Goal: Information Seeking & Learning: Learn about a topic

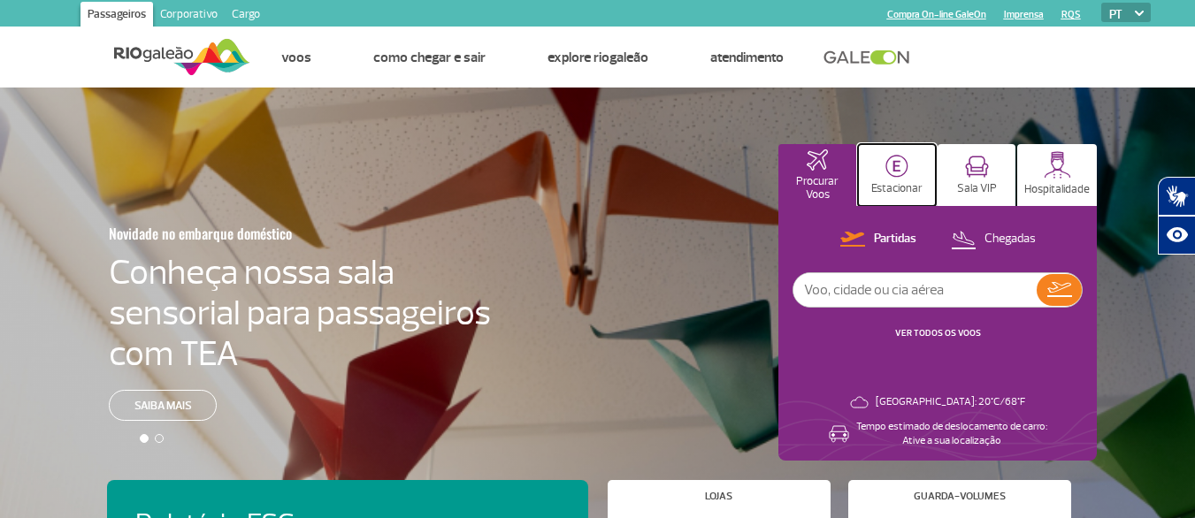
click at [907, 188] on p "Estacionar" at bounding box center [896, 188] width 51 height 13
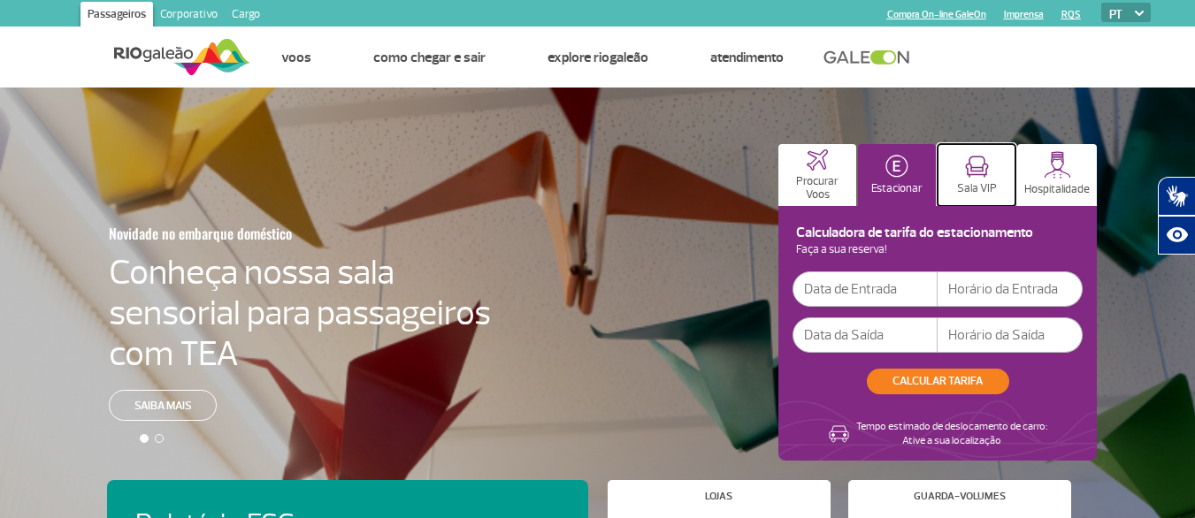
click at [978, 183] on p "Sala VIP" at bounding box center [977, 188] width 40 height 13
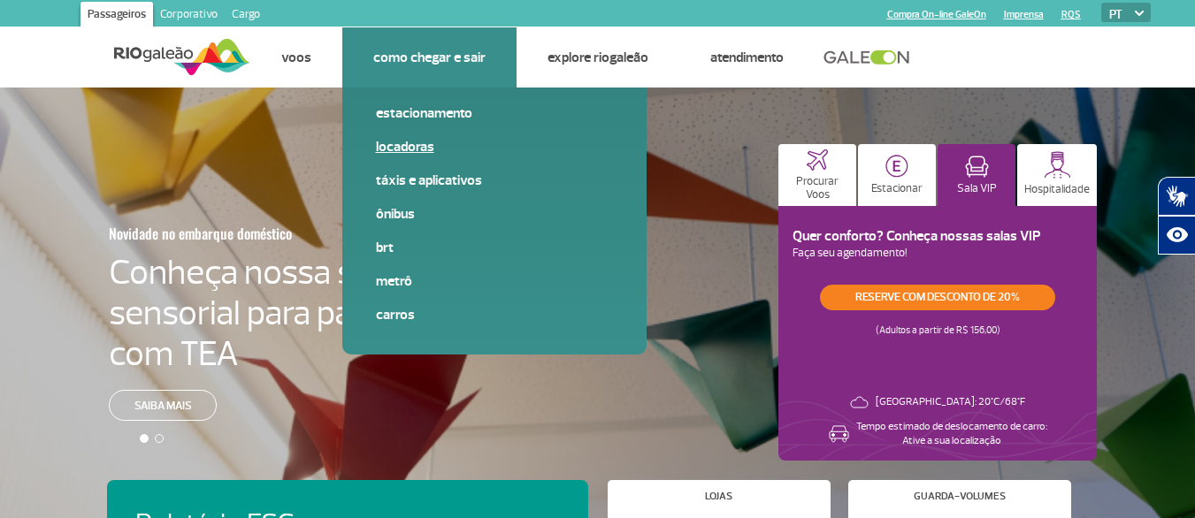
click at [397, 153] on link "Locadoras" at bounding box center [494, 146] width 237 height 19
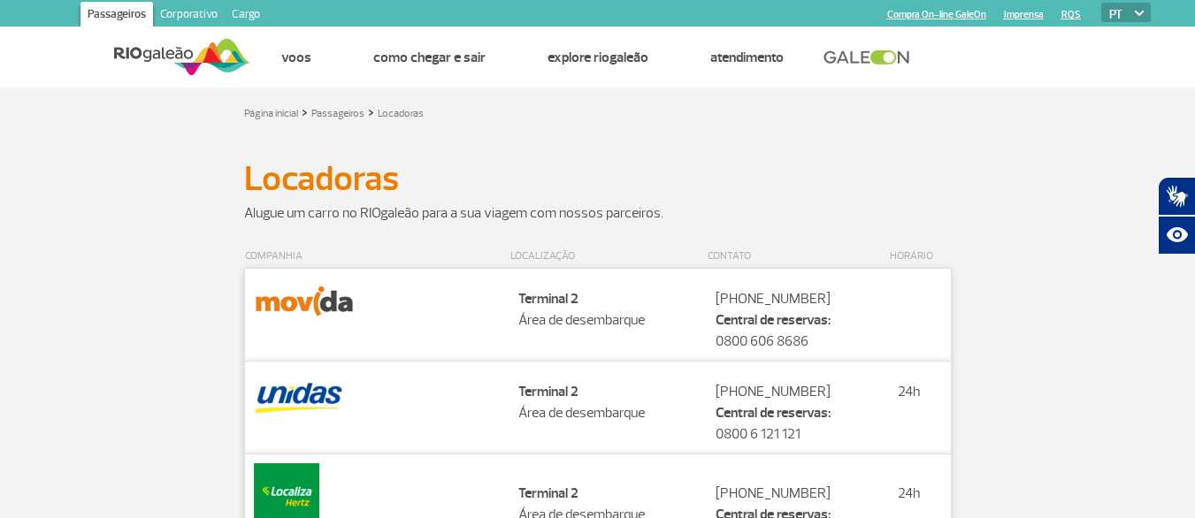
scroll to position [88, 0]
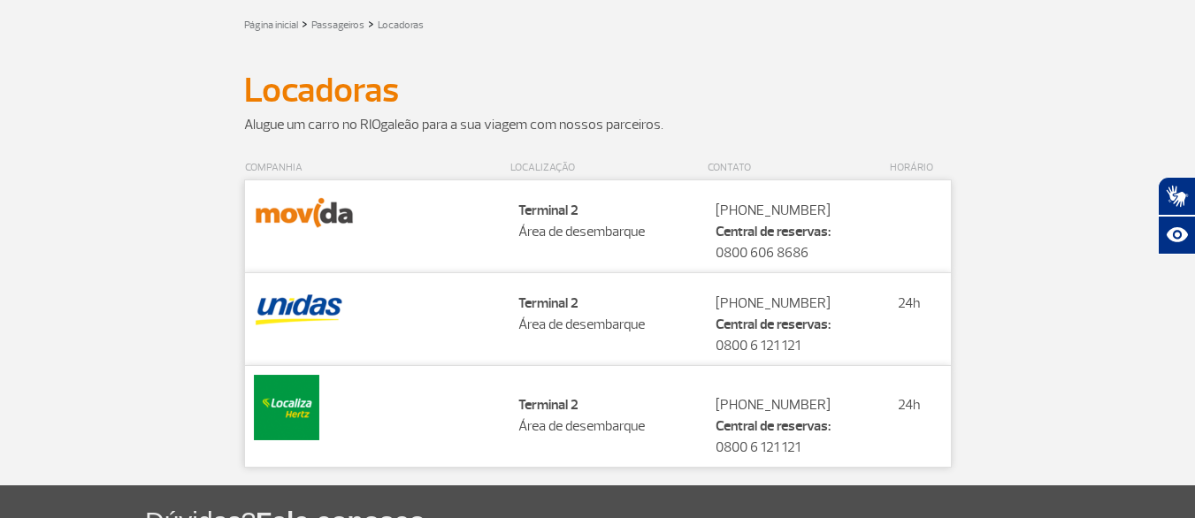
click at [542, 312] on td "Localização Terminal 2 Área de desembarque" at bounding box center [608, 318] width 197 height 93
click at [305, 319] on img at bounding box center [299, 306] width 90 height 48
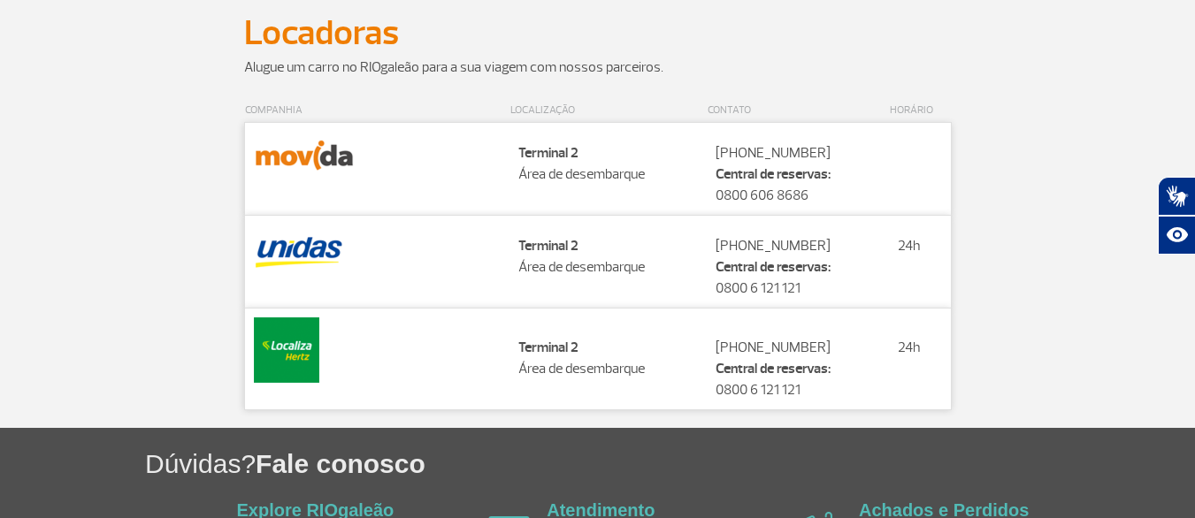
scroll to position [0, 0]
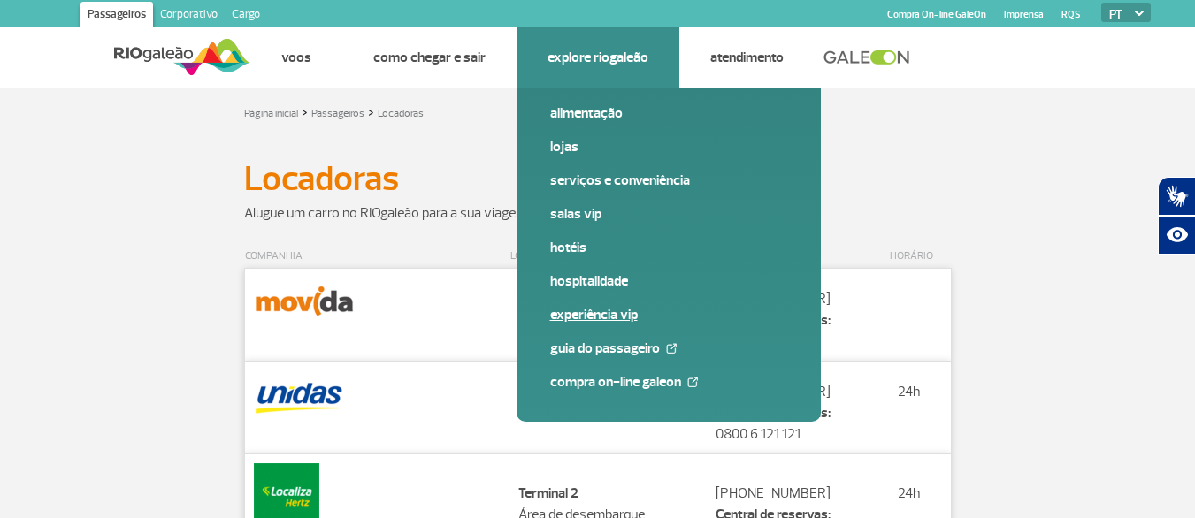
click at [582, 320] on link "Experiência VIP" at bounding box center [668, 314] width 237 height 19
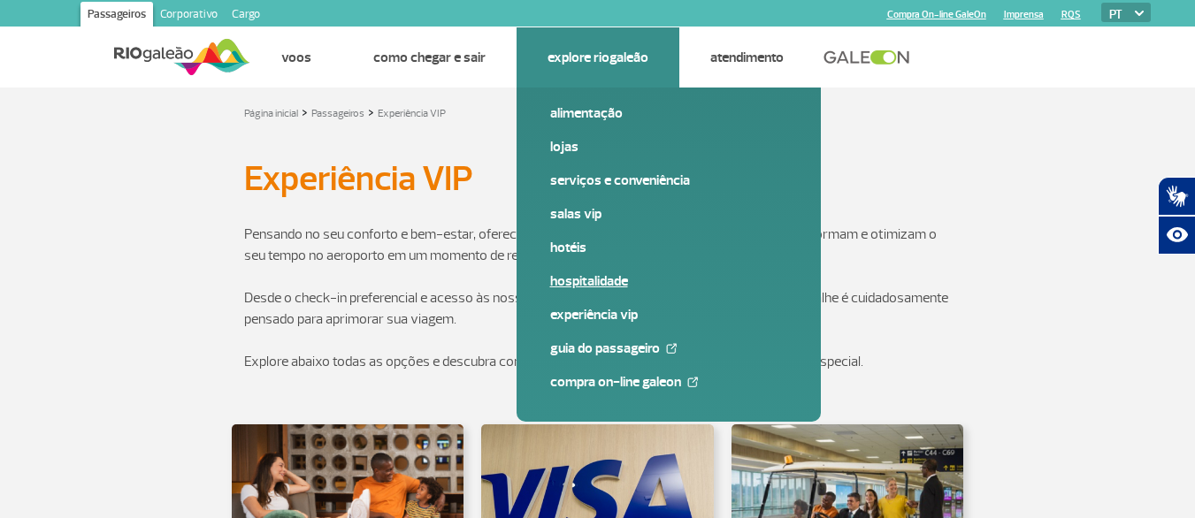
scroll to position [354, 0]
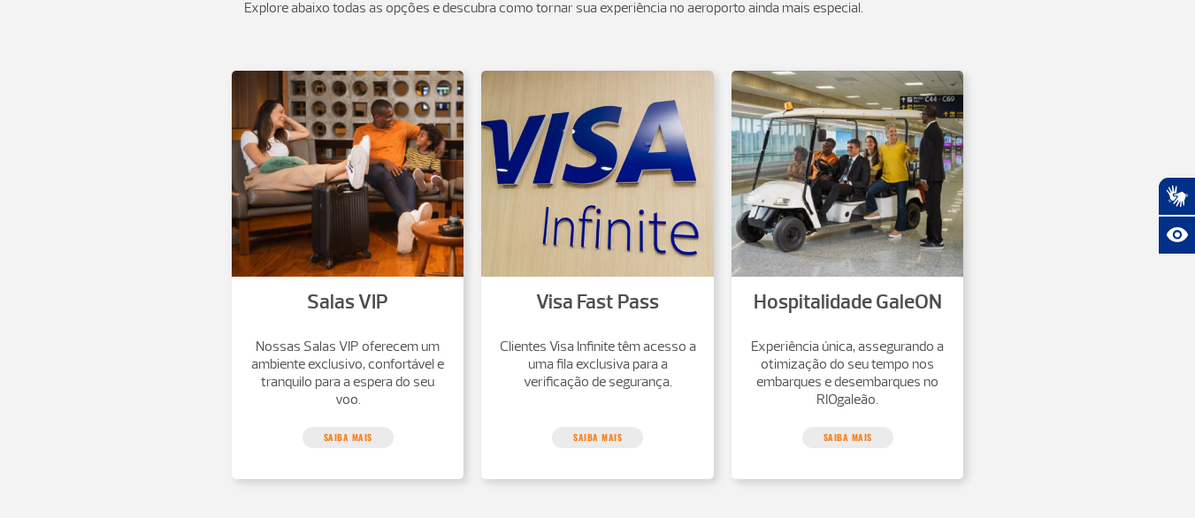
click at [639, 150] on img at bounding box center [597, 174] width 233 height 206
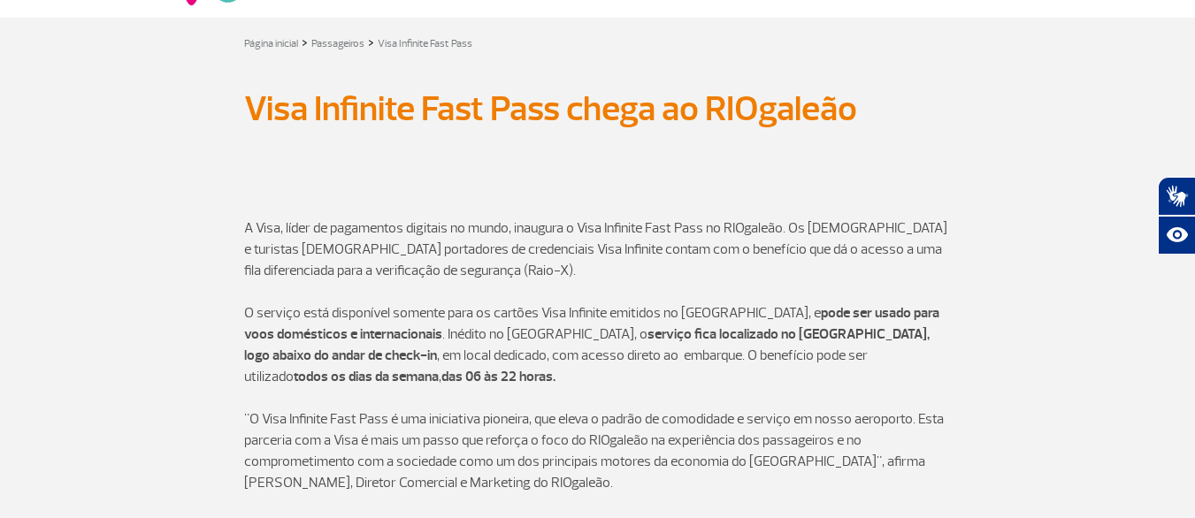
scroll to position [98, 0]
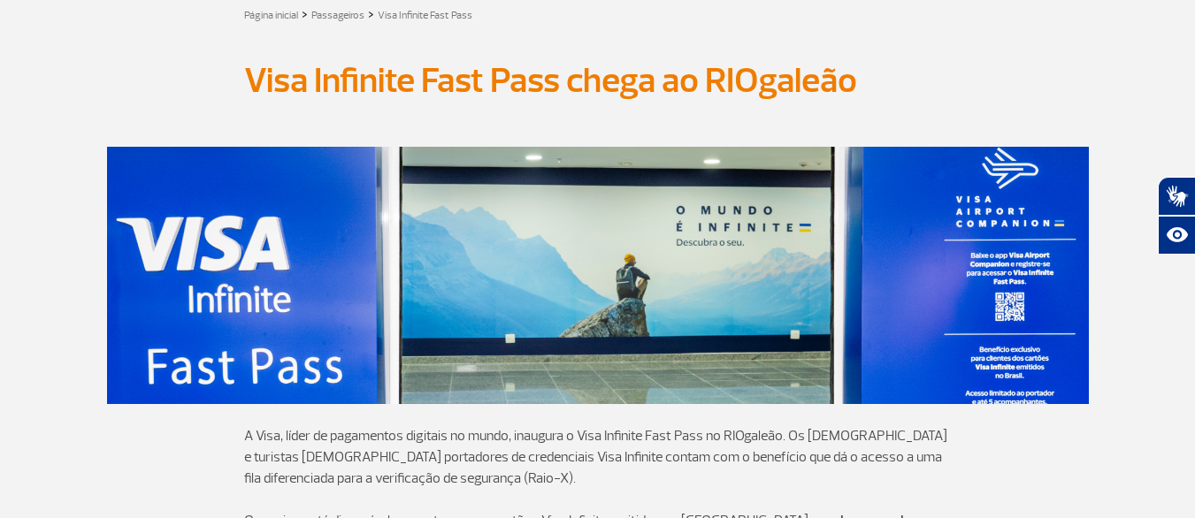
scroll to position [354, 0]
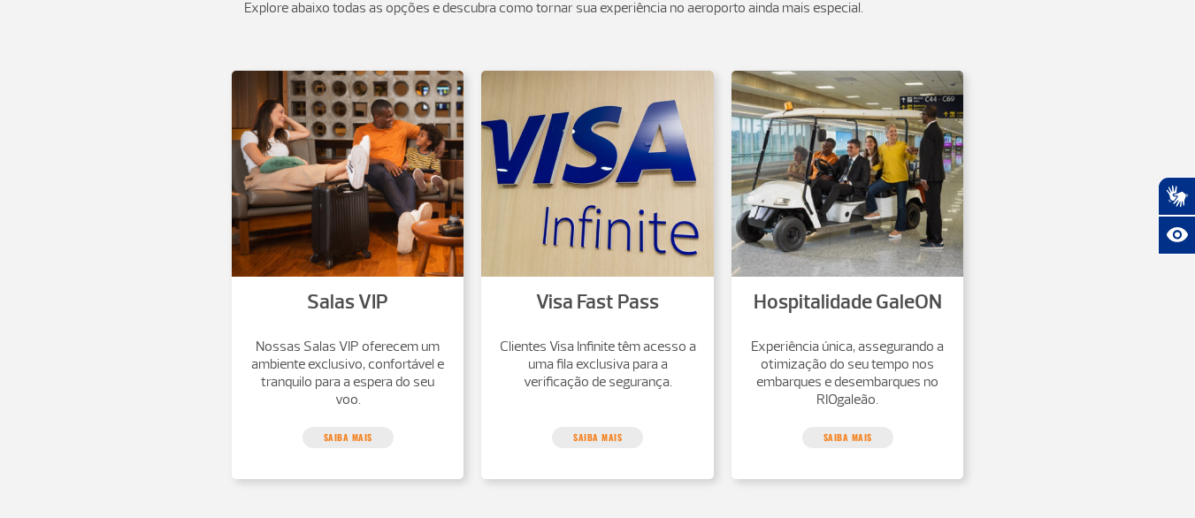
click at [324, 162] on img at bounding box center [348, 174] width 233 height 206
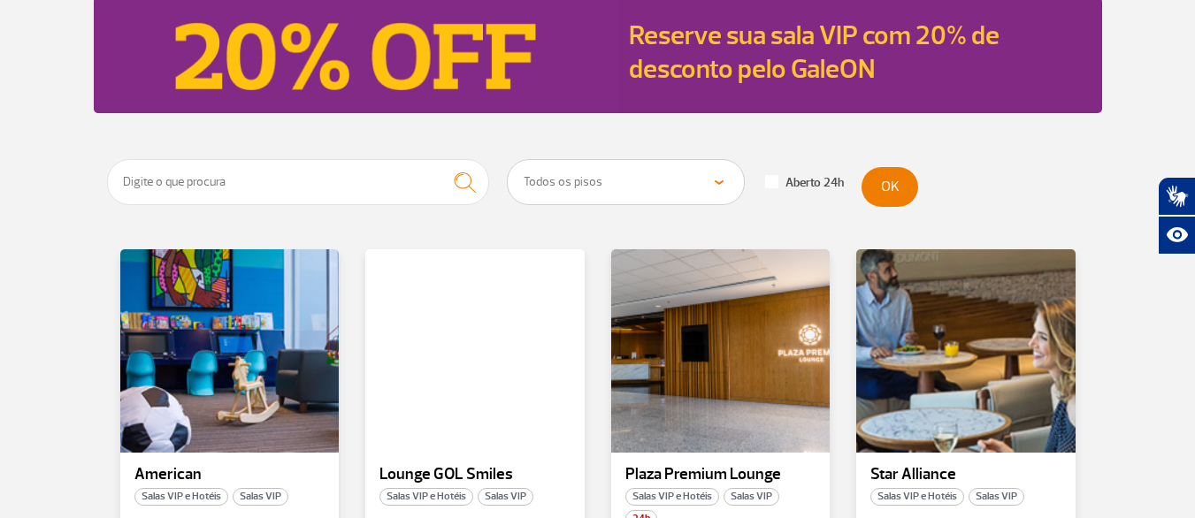
scroll to position [354, 0]
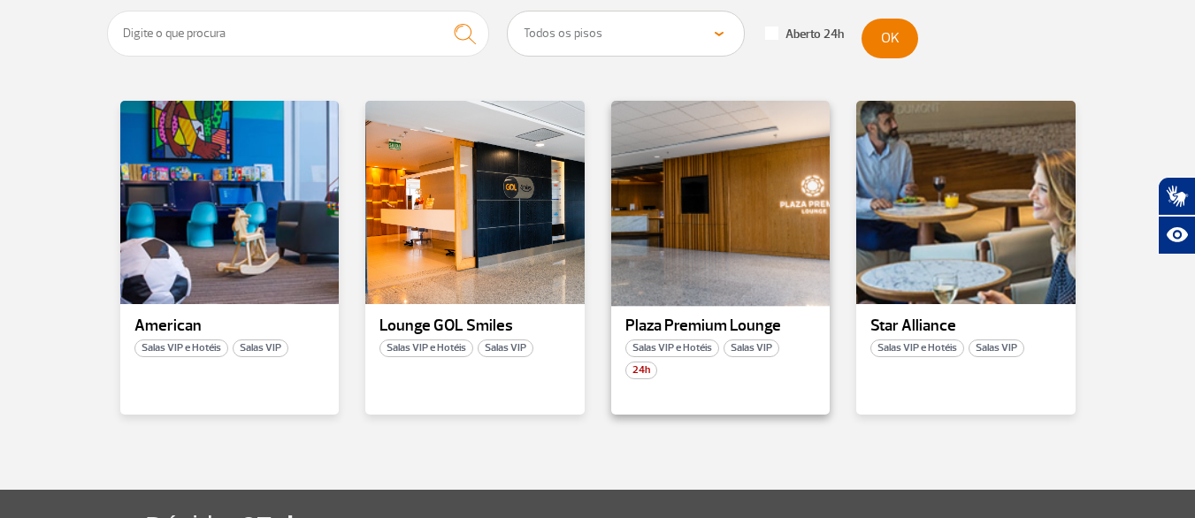
click at [709, 166] on div at bounding box center [720, 203] width 223 height 208
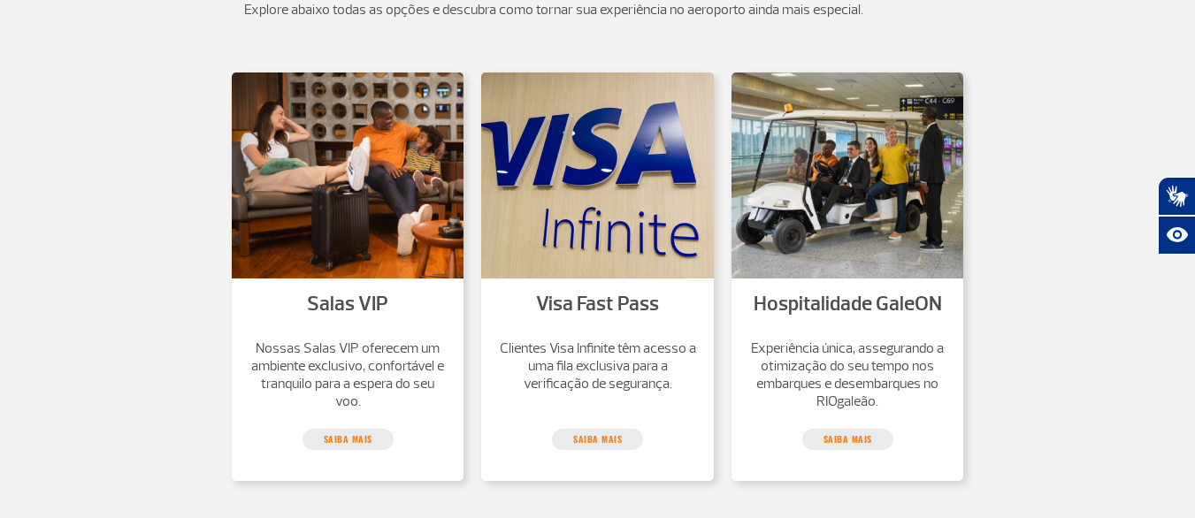
scroll to position [354, 0]
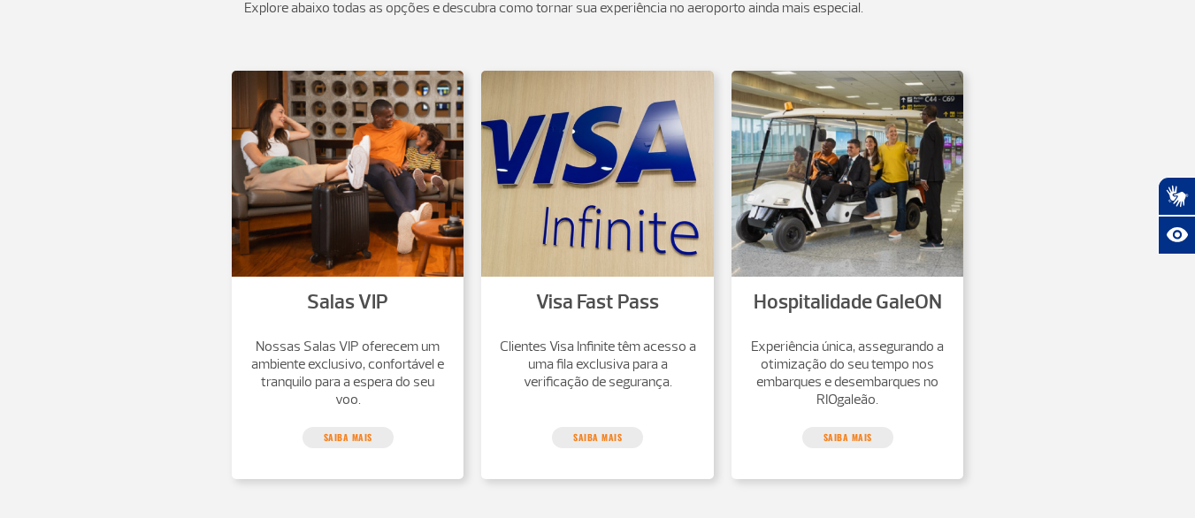
click at [596, 207] on img at bounding box center [597, 174] width 233 height 206
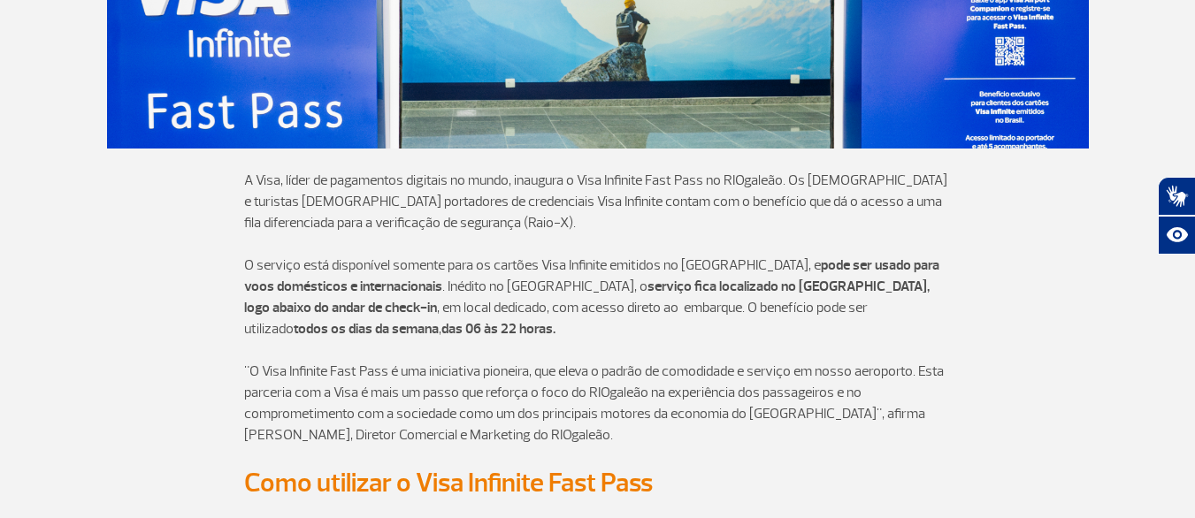
scroll to position [717, 0]
